Goal: Task Accomplishment & Management: Use online tool/utility

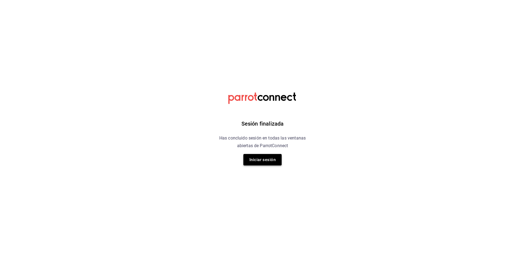
click at [254, 156] on button "Iniciar sesión" at bounding box center [262, 159] width 38 height 11
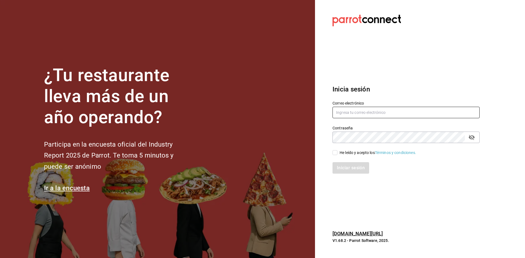
type input "alejandromuro12@hotmail.com"
click at [337, 151] on input "He leído y acepto los Términos y condiciones." at bounding box center [334, 152] width 5 height 5
checkbox input "true"
click at [335, 173] on button "Iniciar sesión" at bounding box center [350, 167] width 37 height 11
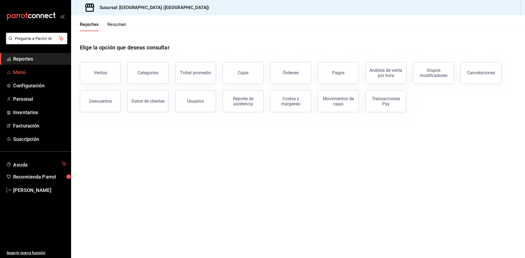
click at [23, 72] on span "Menú" at bounding box center [39, 72] width 53 height 7
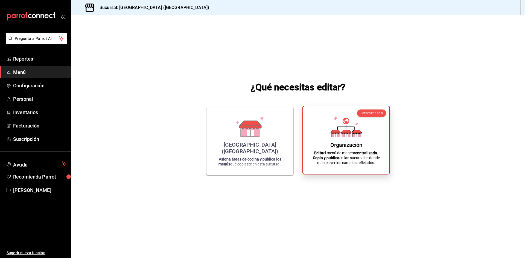
click at [336, 145] on div "Organización" at bounding box center [346, 145] width 32 height 7
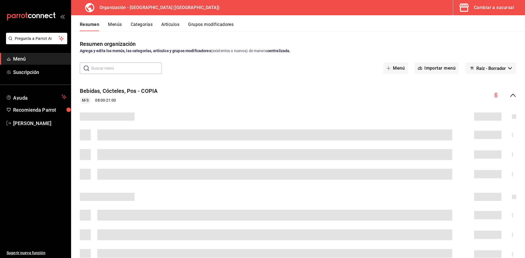
click at [166, 27] on button "Artículos" at bounding box center [170, 26] width 18 height 9
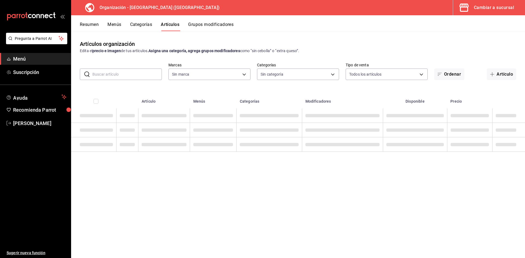
type input "fe492e78-c46b-4799-adcb-8373cd69b288"
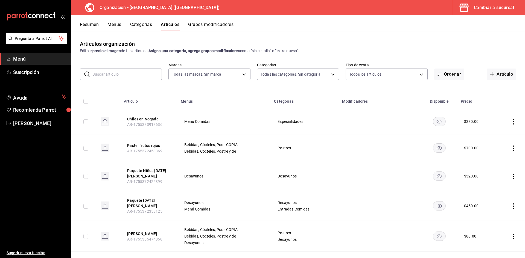
type input "a050a052-3ee4-4749-bb18-17a1bf8fb347,389dbda2-ccd0-448d-8e7f-dac5c986ad63,7be13…"
click at [494, 75] on button "Artículo" at bounding box center [502, 74] width 30 height 11
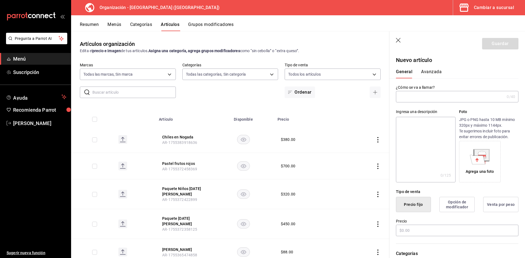
click at [412, 96] on input "text" at bounding box center [450, 96] width 109 height 11
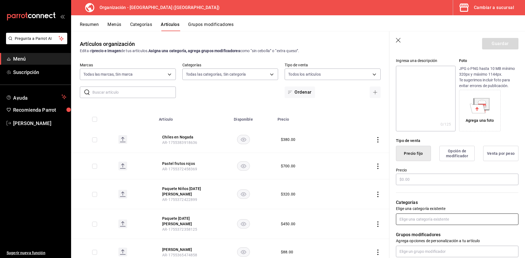
scroll to position [91, 0]
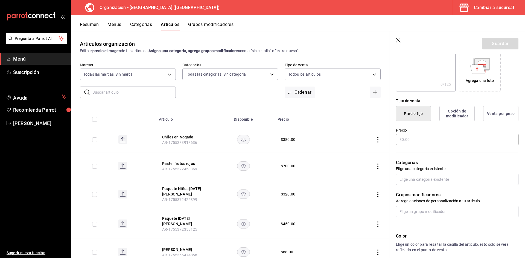
type input "Huevos Frios"
click at [412, 137] on input "text" at bounding box center [457, 139] width 122 height 11
type input "$74.00"
click at [435, 181] on input "text" at bounding box center [457, 179] width 122 height 11
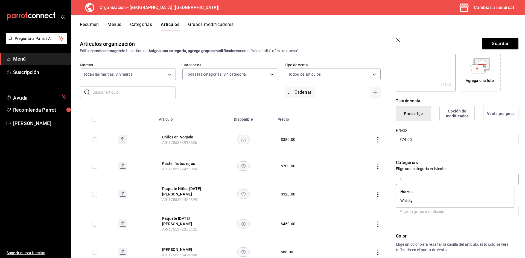
type input "hu"
click at [421, 189] on li "Huevos" at bounding box center [455, 192] width 118 height 9
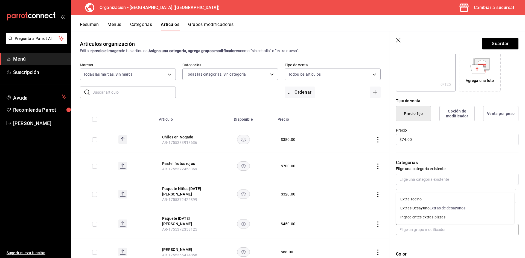
click at [426, 225] on input "text" at bounding box center [457, 229] width 122 height 11
click at [420, 210] on div "Extras Desayuno" at bounding box center [414, 209] width 29 height 6
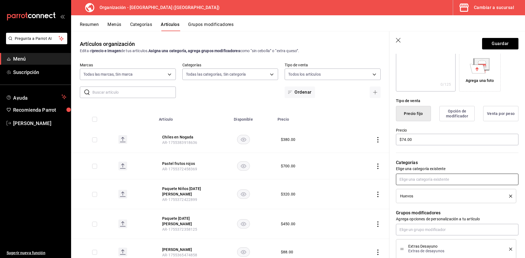
click at [441, 182] on input "text" at bounding box center [457, 179] width 122 height 11
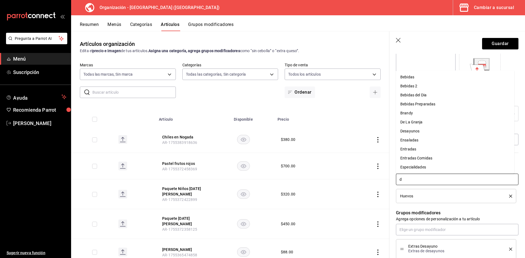
type input "de"
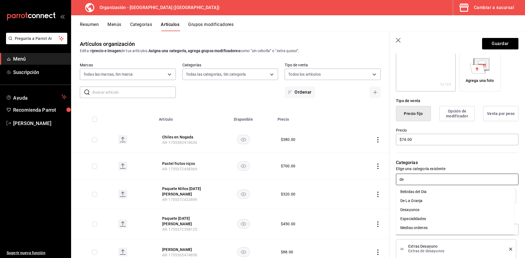
click at [432, 208] on li "Desayunos" at bounding box center [455, 210] width 118 height 9
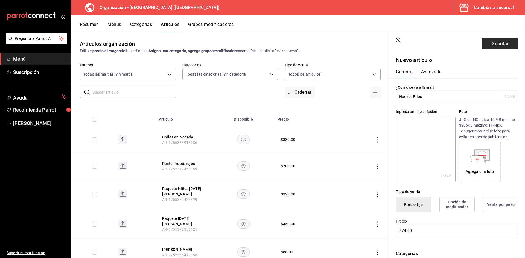
click at [497, 46] on button "Guardar" at bounding box center [500, 43] width 36 height 11
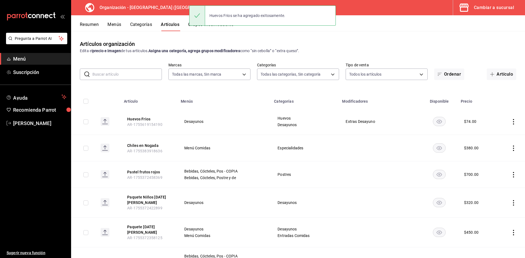
click at [118, 24] on button "Menús" at bounding box center [114, 26] width 14 height 9
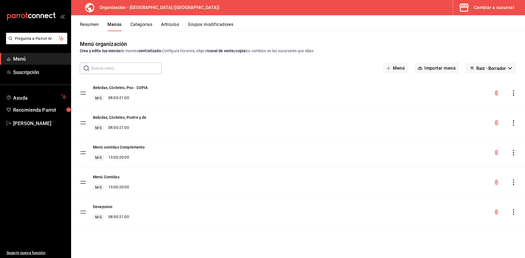
click at [511, 213] on icon "actions" at bounding box center [513, 212] width 5 height 5
click at [473, 212] on span "Copiar en otra sucursal" at bounding box center [470, 210] width 67 height 6
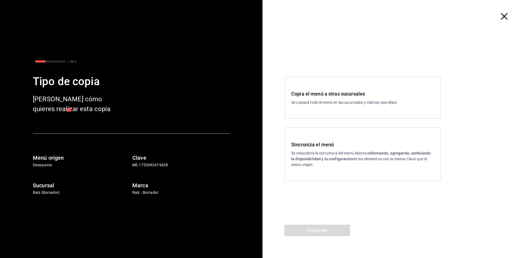
click at [361, 151] on p "Se reescribirá la estructura del menú destino; eliminando, agregando, cambiando…" at bounding box center [362, 159] width 143 height 17
click at [336, 228] on button "Siguiente" at bounding box center [317, 230] width 66 height 11
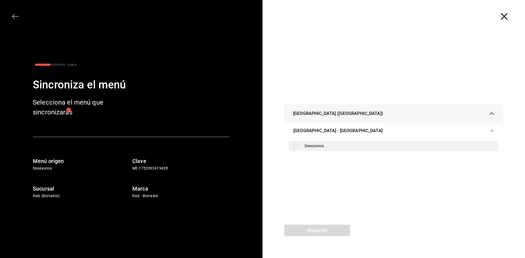
click at [322, 147] on div "Desayunos" at bounding box center [400, 146] width 190 height 6
checkbox input "true"
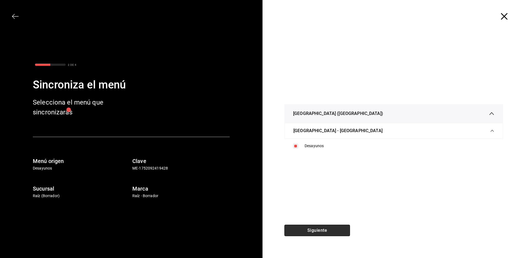
click at [336, 230] on button "Siguiente" at bounding box center [317, 230] width 66 height 11
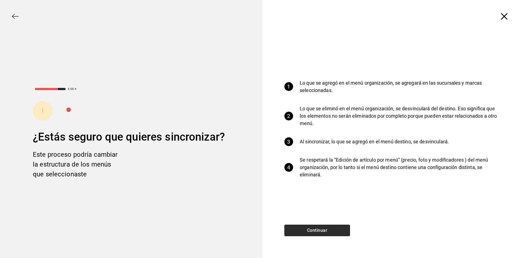
click at [336, 230] on button "Continuar" at bounding box center [317, 230] width 66 height 11
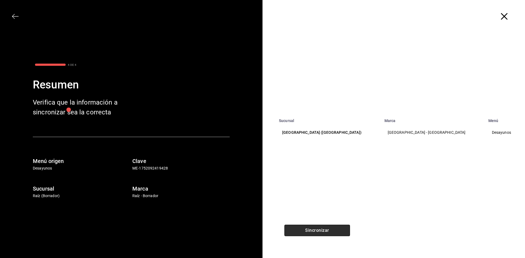
click at [336, 230] on button "Sincronizar" at bounding box center [317, 230] width 66 height 11
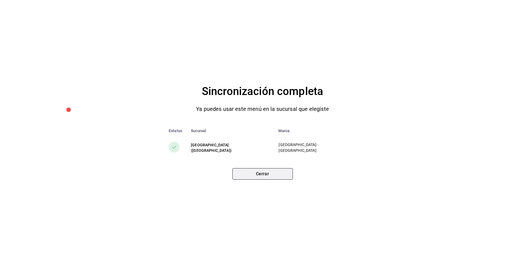
click at [270, 178] on button "Cerrar" at bounding box center [262, 173] width 60 height 11
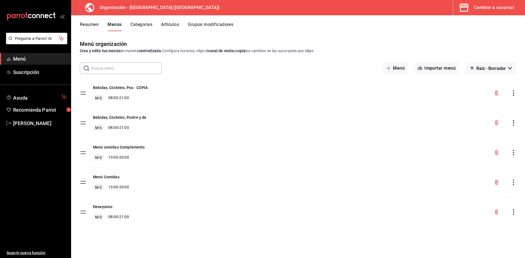
click at [86, 26] on button "Resumen" at bounding box center [89, 26] width 19 height 9
